Goal: Task Accomplishment & Management: Use online tool/utility

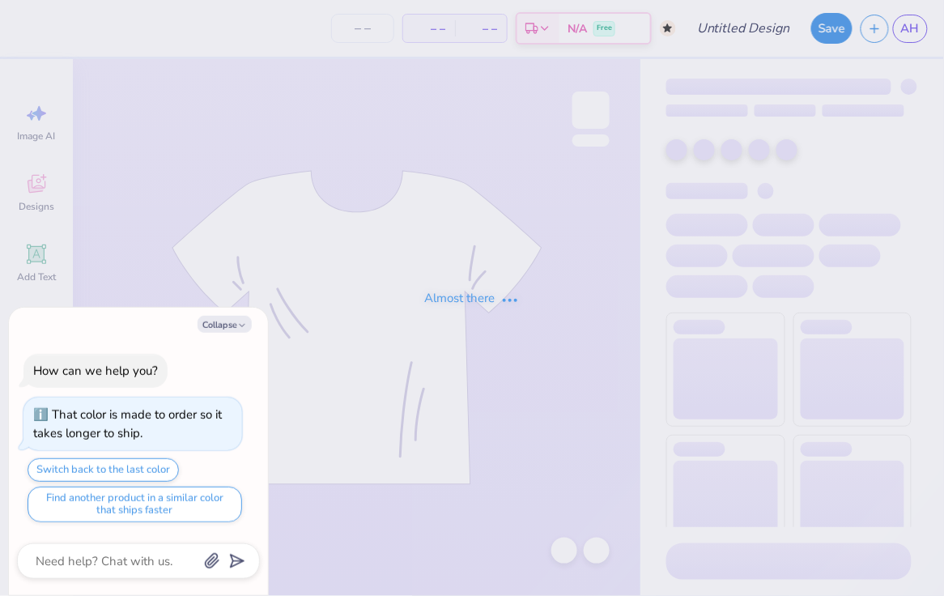
type textarea "x"
type input "sweats"
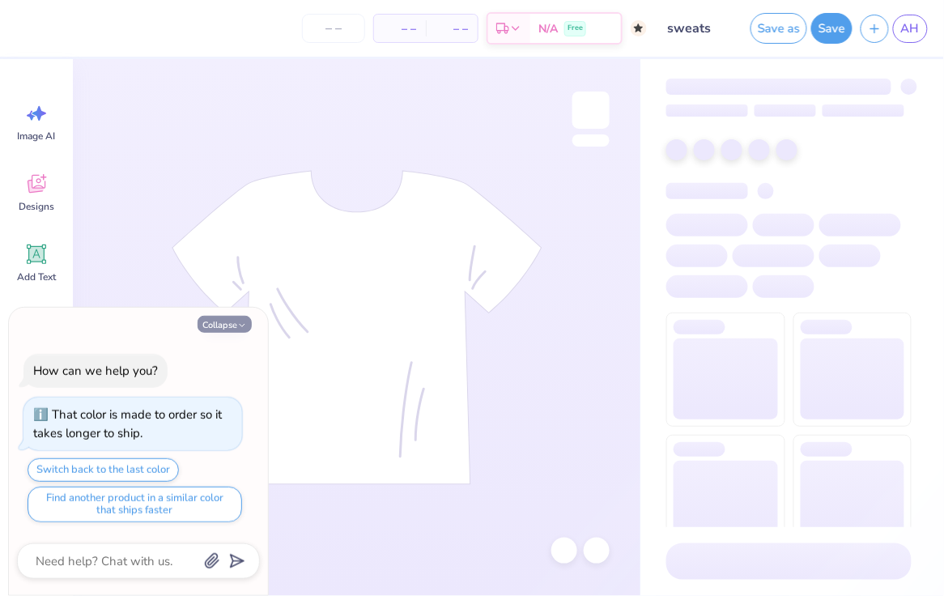
click at [219, 322] on button "Collapse" at bounding box center [225, 324] width 54 height 17
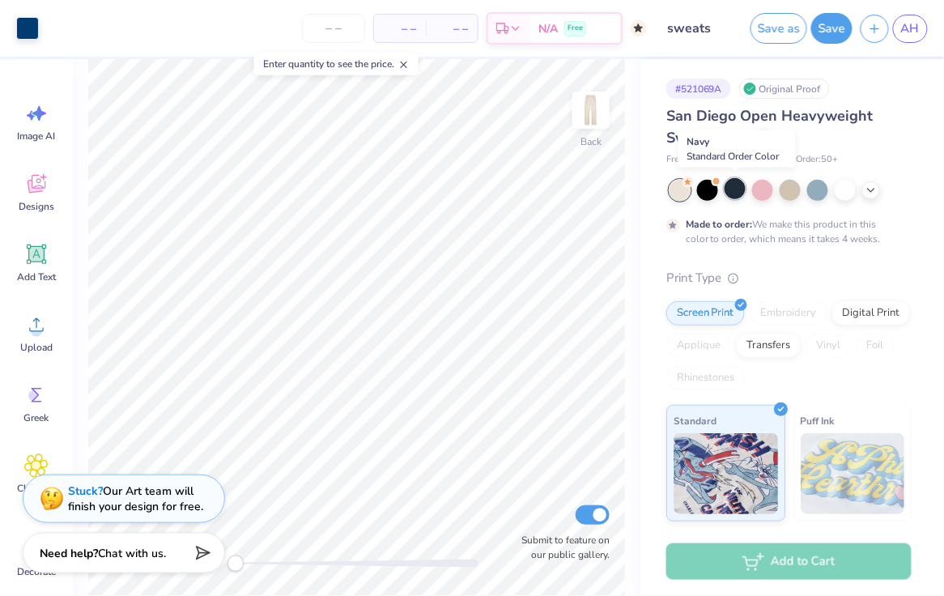
click at [736, 190] on div at bounding box center [735, 188] width 21 height 21
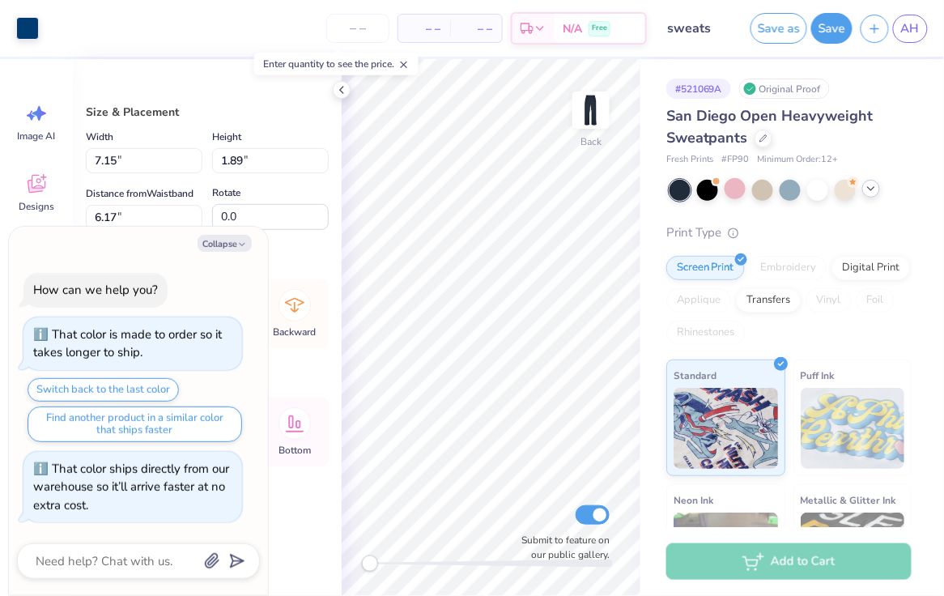
click at [874, 189] on icon at bounding box center [871, 188] width 13 height 13
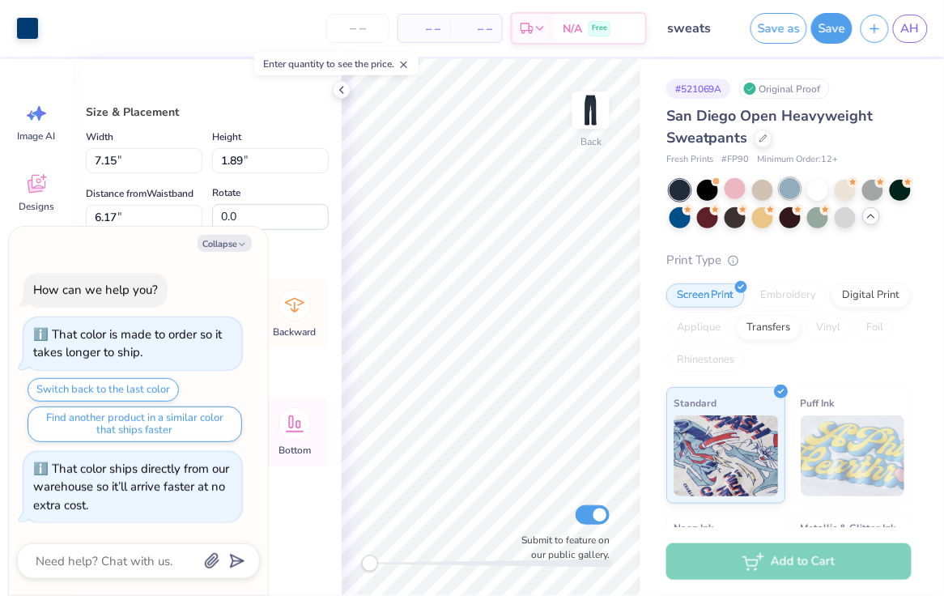
click at [795, 191] on div at bounding box center [790, 188] width 21 height 21
click at [789, 190] on div at bounding box center [790, 188] width 21 height 21
click at [818, 188] on div at bounding box center [817, 188] width 21 height 21
click at [734, 185] on div at bounding box center [735, 188] width 21 height 21
click at [680, 193] on div at bounding box center [680, 190] width 21 height 21
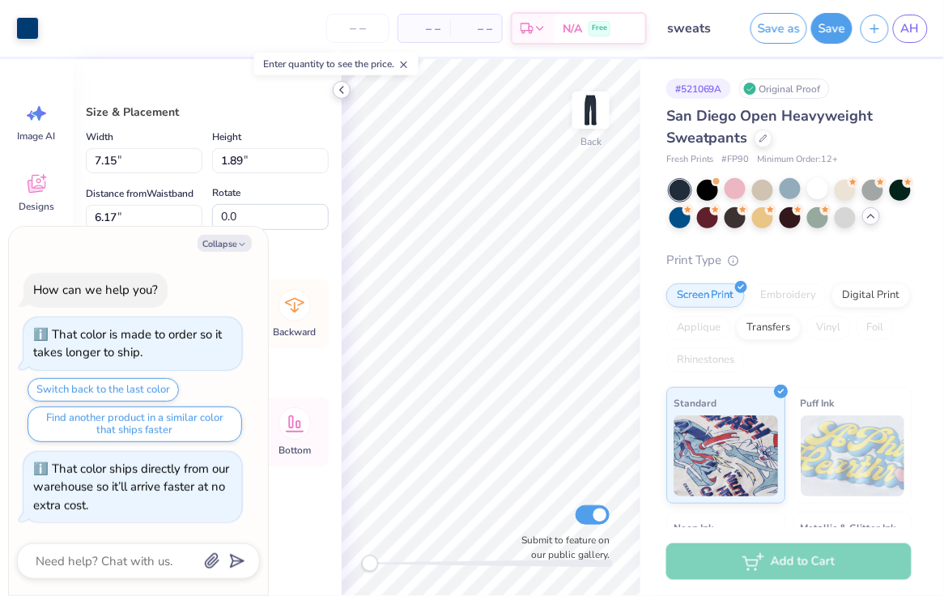
click at [343, 85] on icon at bounding box center [341, 89] width 13 height 13
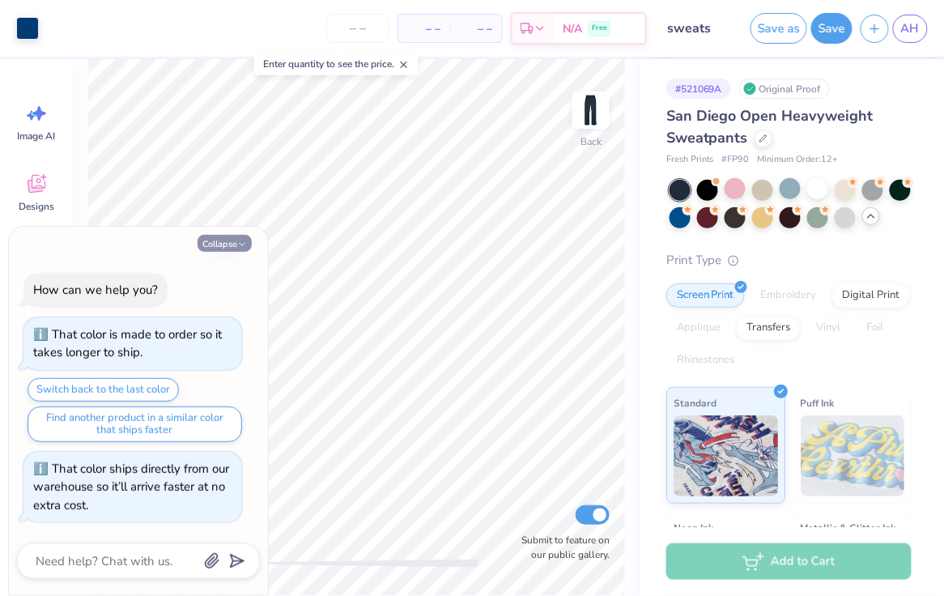
click at [212, 247] on button "Collapse" at bounding box center [225, 243] width 54 height 17
type textarea "x"
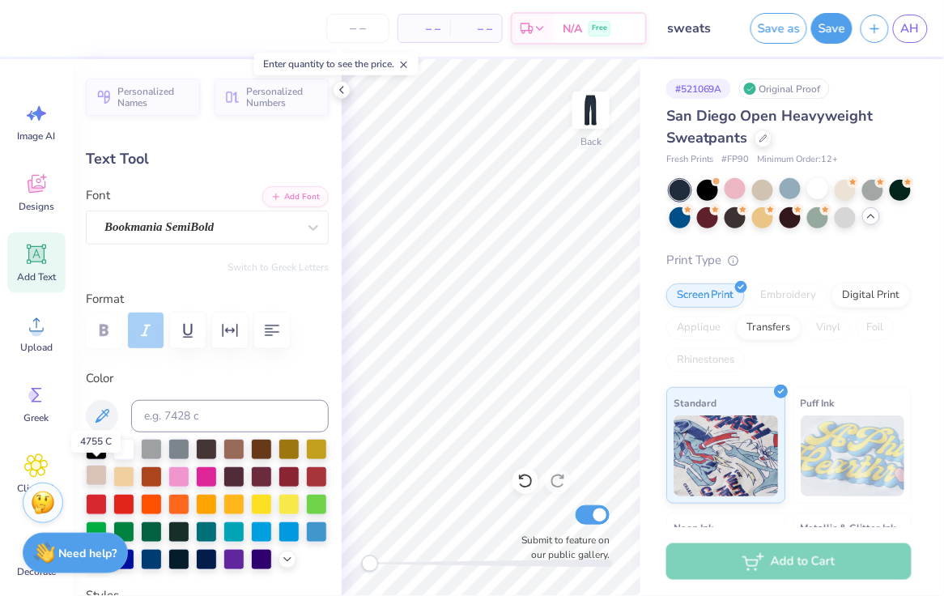
click at [87, 474] on div at bounding box center [96, 475] width 21 height 21
type input "5.97"
type input "0.42"
type input "7.64"
click at [97, 471] on div at bounding box center [96, 476] width 21 height 21
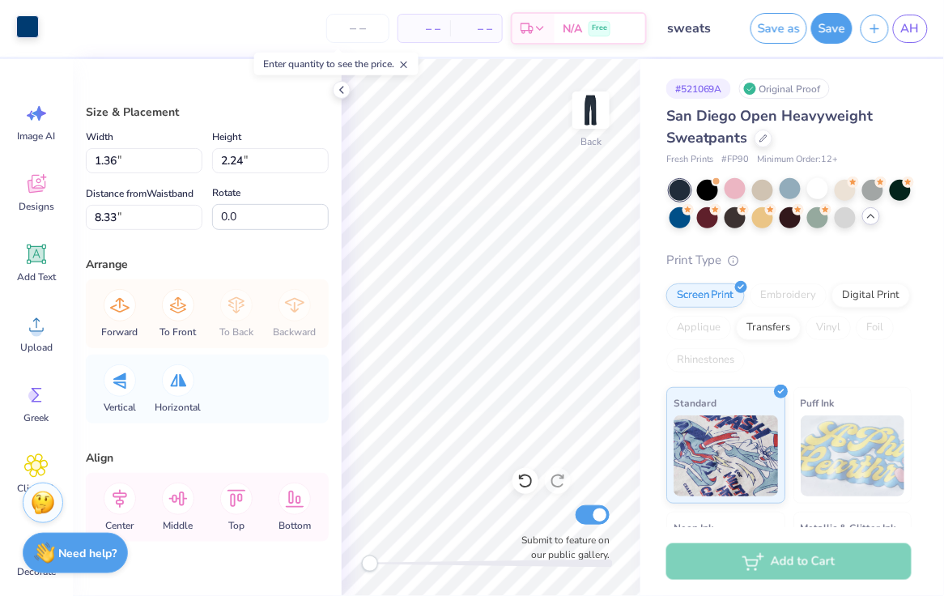
click at [20, 29] on div at bounding box center [27, 26] width 23 height 23
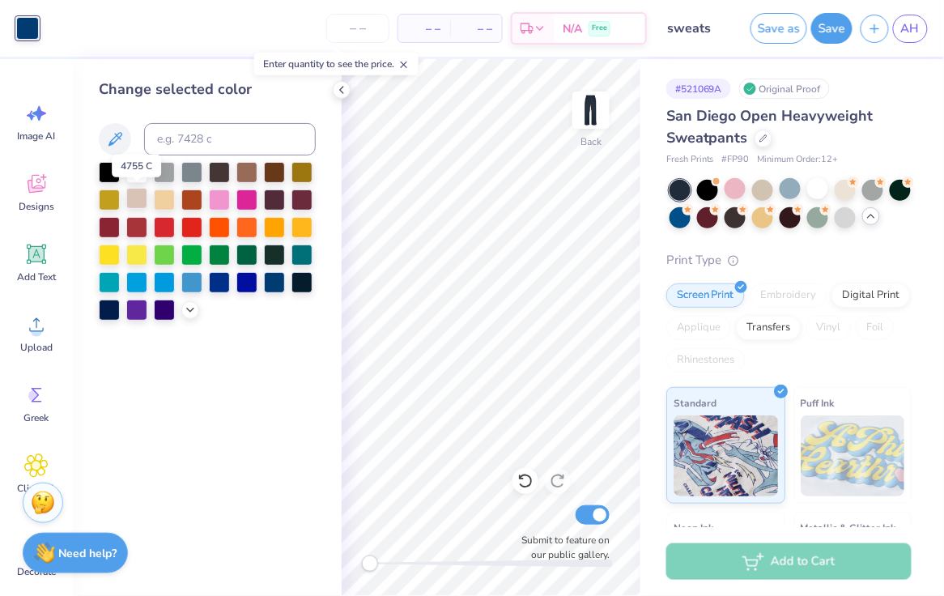
click at [135, 199] on div at bounding box center [136, 198] width 21 height 21
click at [349, 89] on div at bounding box center [342, 90] width 18 height 18
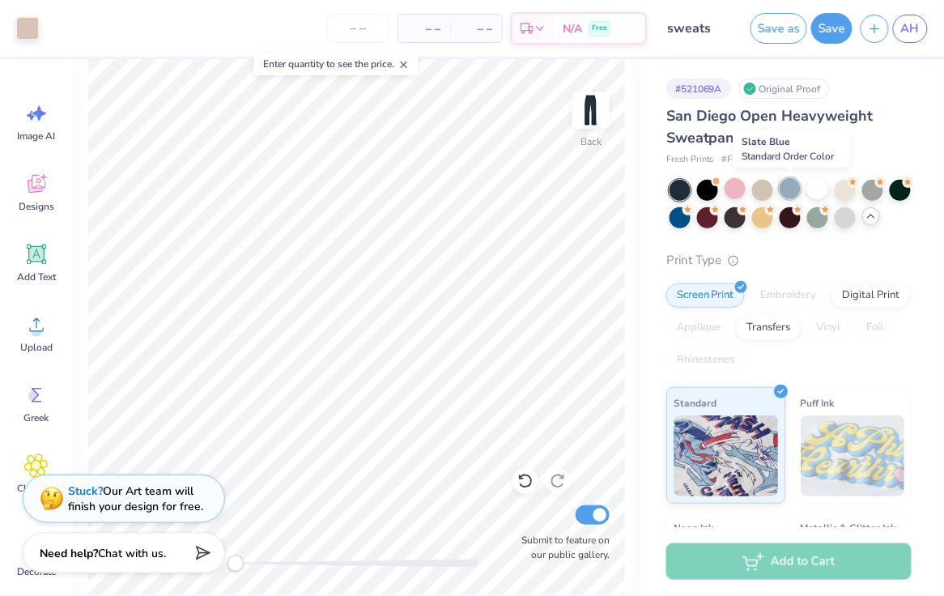
click at [797, 194] on div at bounding box center [790, 188] width 21 height 21
click at [735, 186] on div at bounding box center [735, 188] width 21 height 21
click at [683, 217] on div at bounding box center [680, 216] width 21 height 21
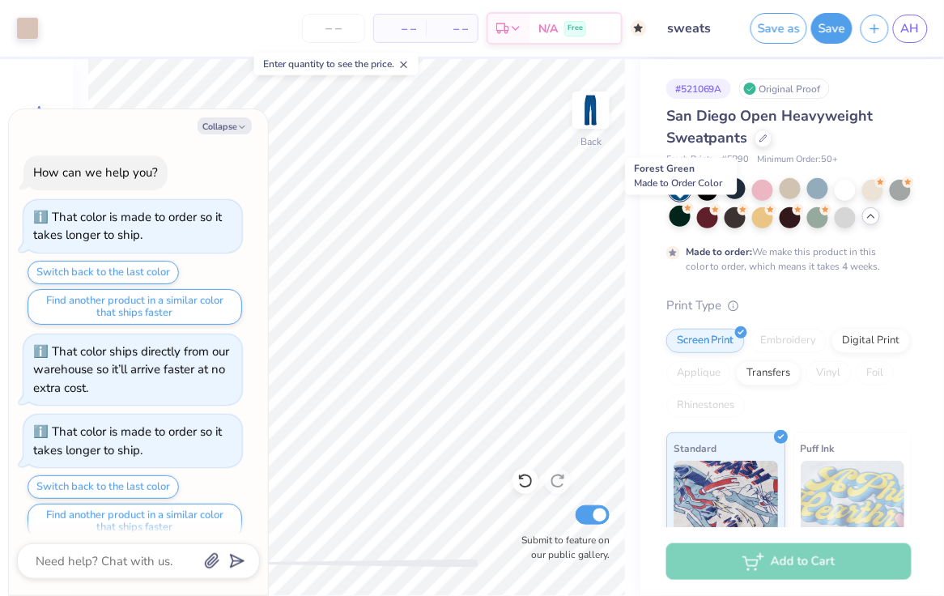
scroll to position [13, 0]
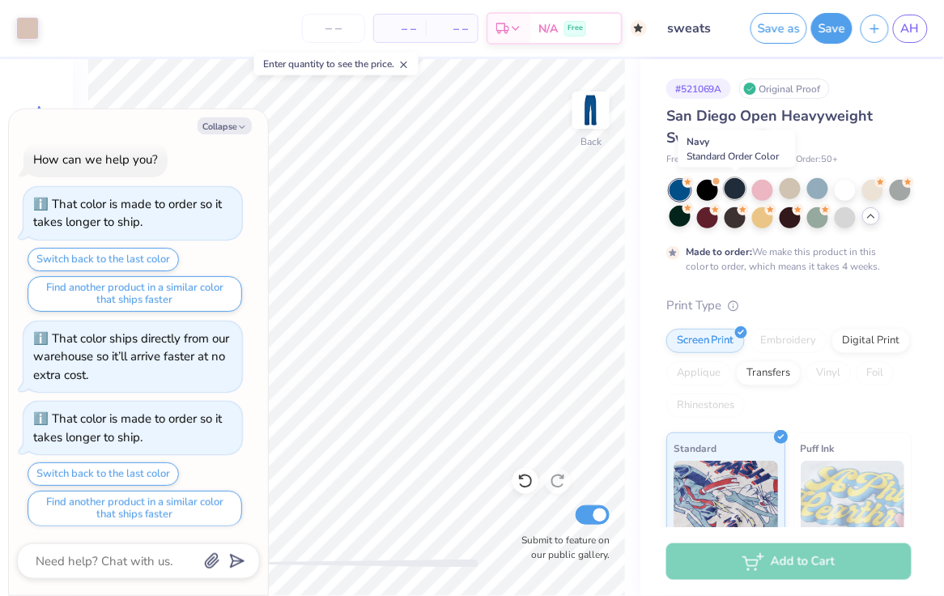
click at [731, 190] on div at bounding box center [735, 188] width 21 height 21
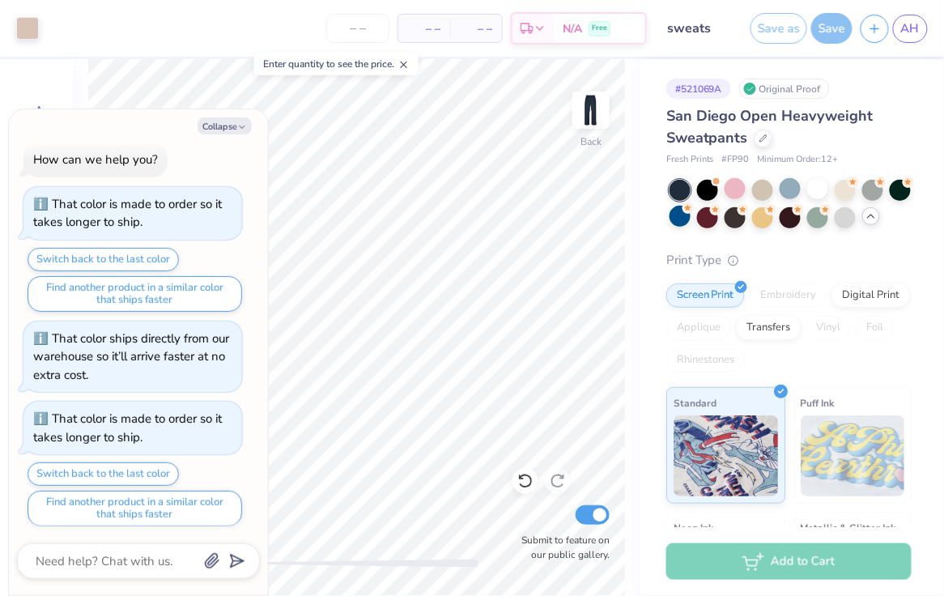
scroll to position [93, 0]
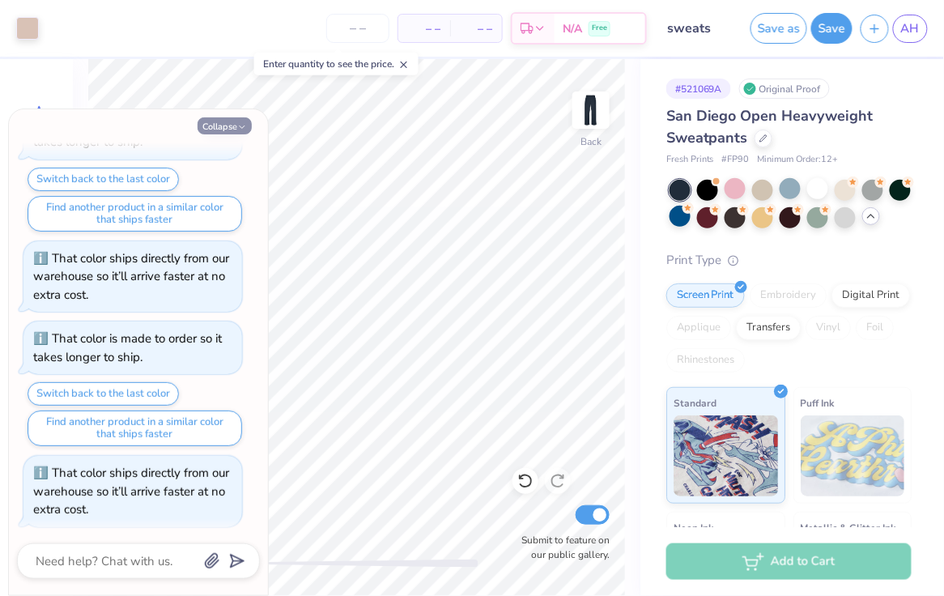
click at [220, 126] on button "Collapse" at bounding box center [225, 125] width 54 height 17
type textarea "x"
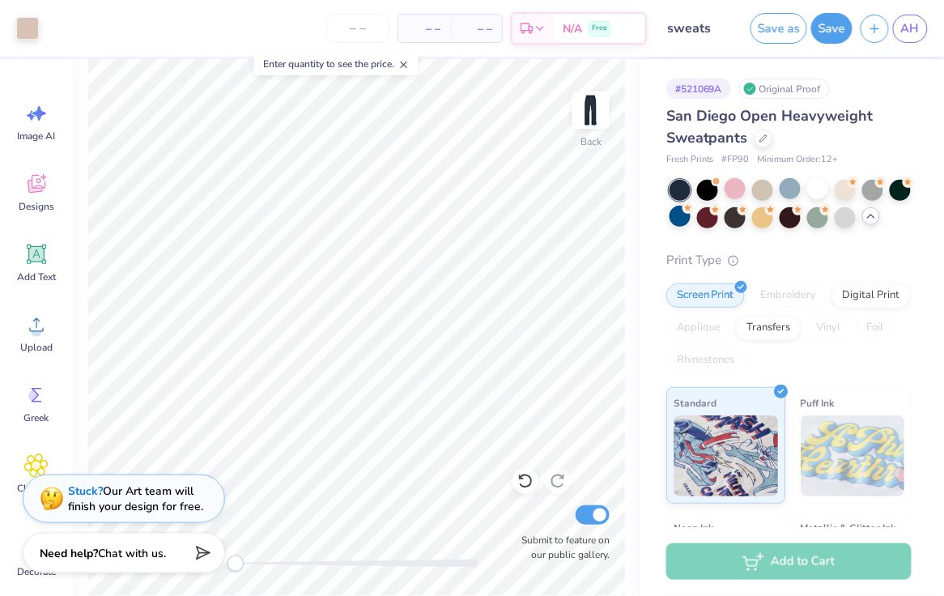
click at [718, 117] on span "San Diego Open Heavyweight Sweatpants" at bounding box center [770, 126] width 207 height 41
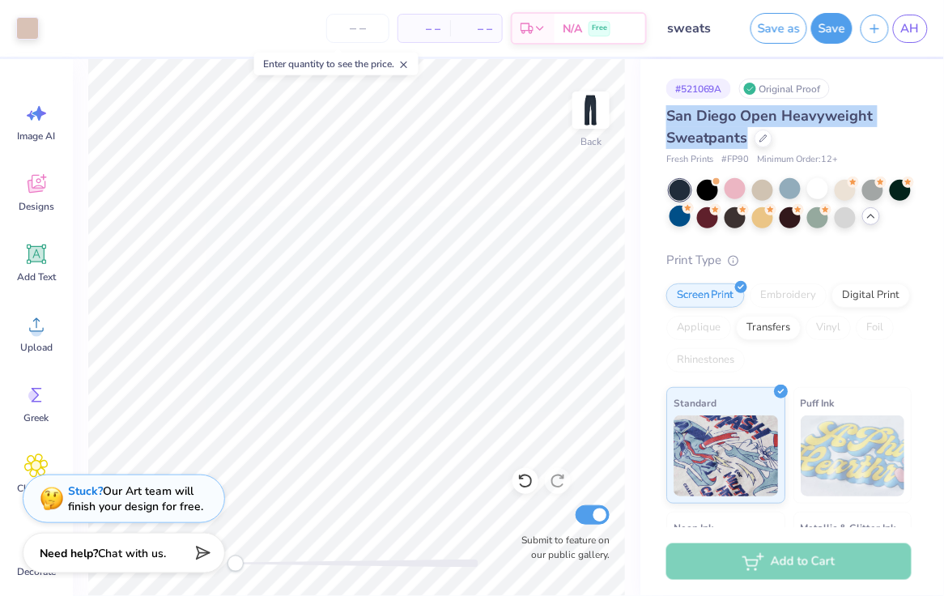
click at [718, 117] on span "San Diego Open Heavyweight Sweatpants" at bounding box center [770, 126] width 207 height 41
copy div "San Diego Open Heavyweight Sweatpants"
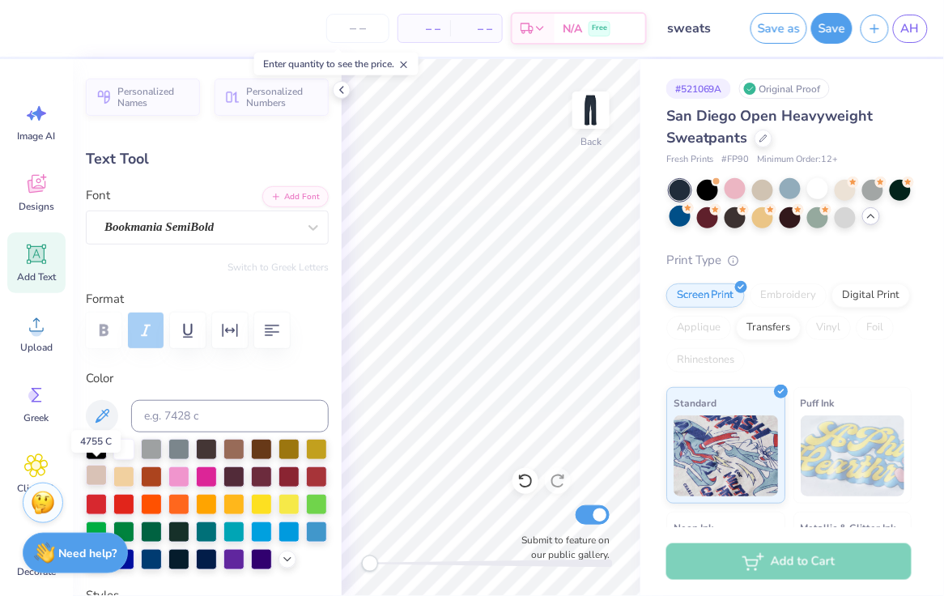
click at [98, 475] on div at bounding box center [96, 475] width 21 height 21
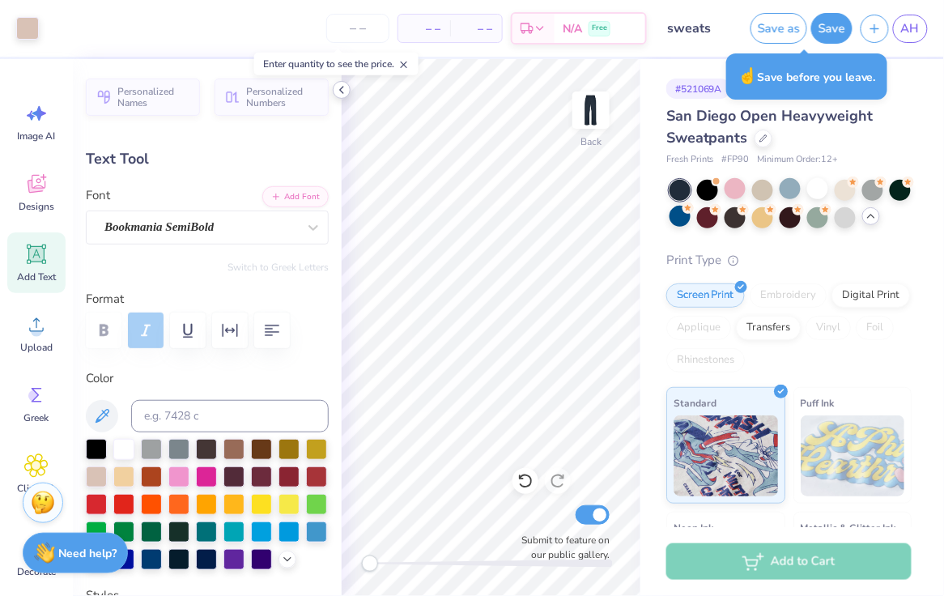
click at [342, 91] on icon at bounding box center [341, 89] width 13 height 13
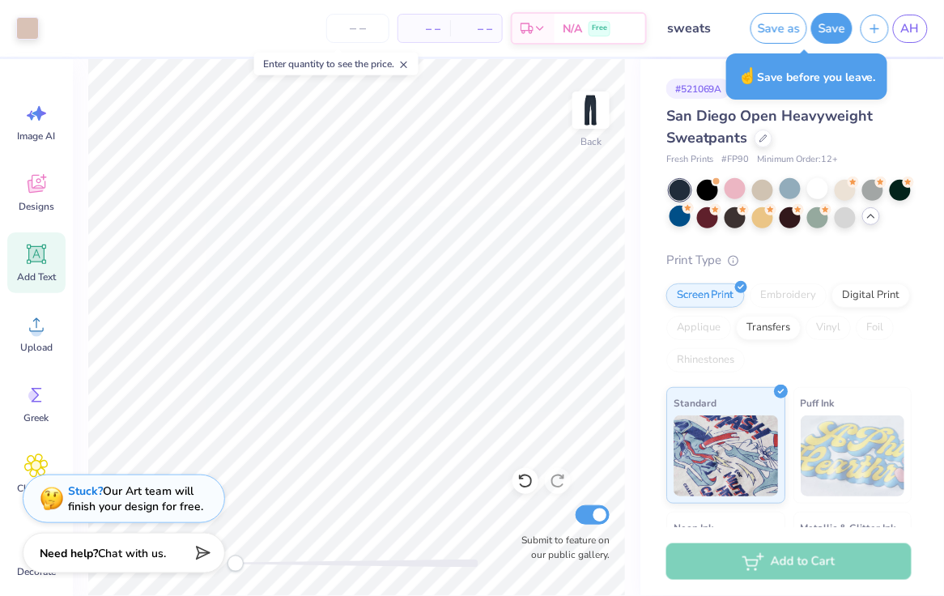
click at [909, 107] on div "San Diego Open Heavyweight Sweatpants" at bounding box center [789, 127] width 245 height 44
